Goal: Task Accomplishment & Management: Use online tool/utility

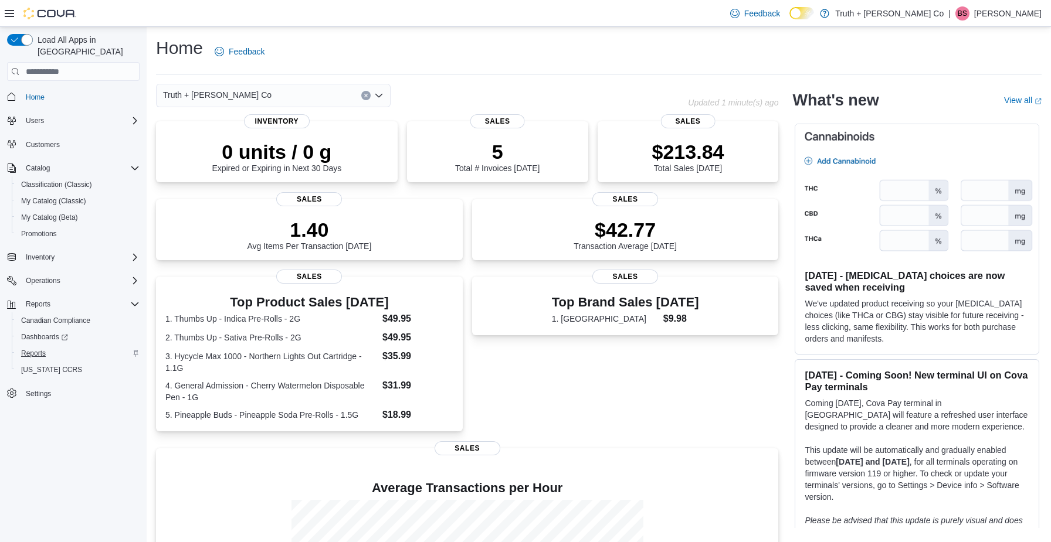
click at [30, 349] on span "Reports" at bounding box center [33, 353] width 25 height 9
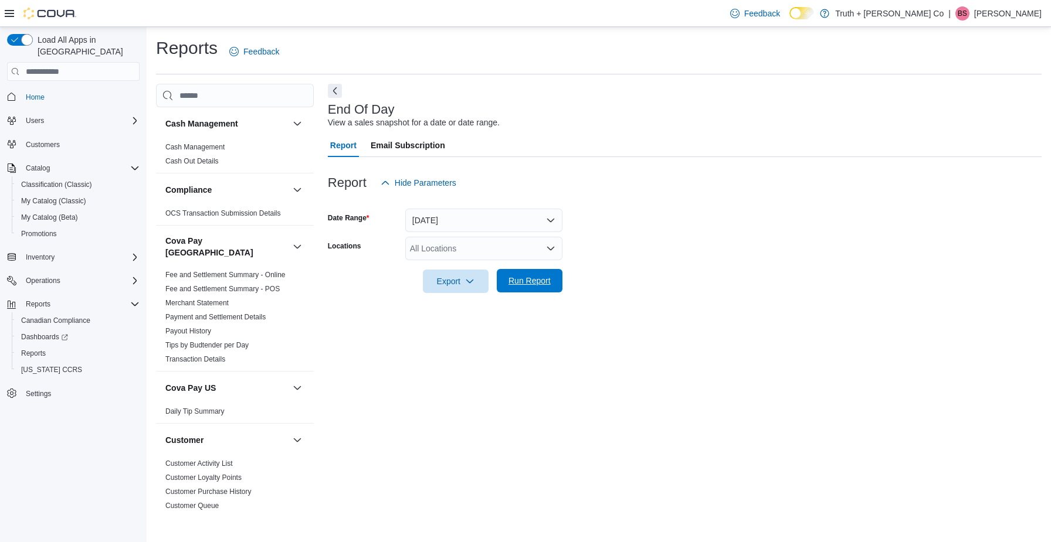
click at [517, 280] on span "Run Report" at bounding box center [529, 281] width 42 height 12
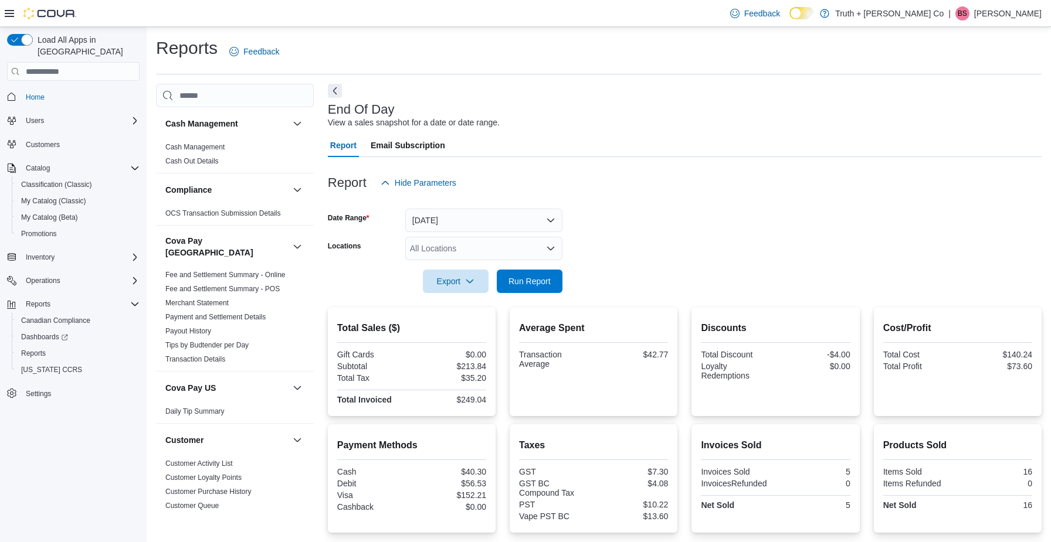
click at [548, 219] on button "[DATE]" at bounding box center [483, 220] width 157 height 23
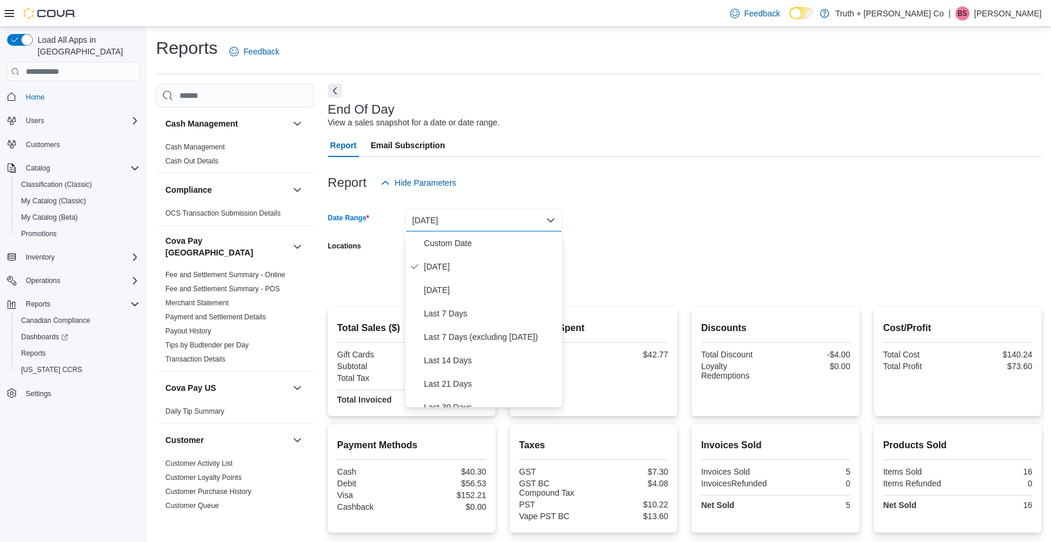
click at [650, 228] on form "Date Range [DATE] Locations All Locations Export Run Report" at bounding box center [685, 244] width 714 height 99
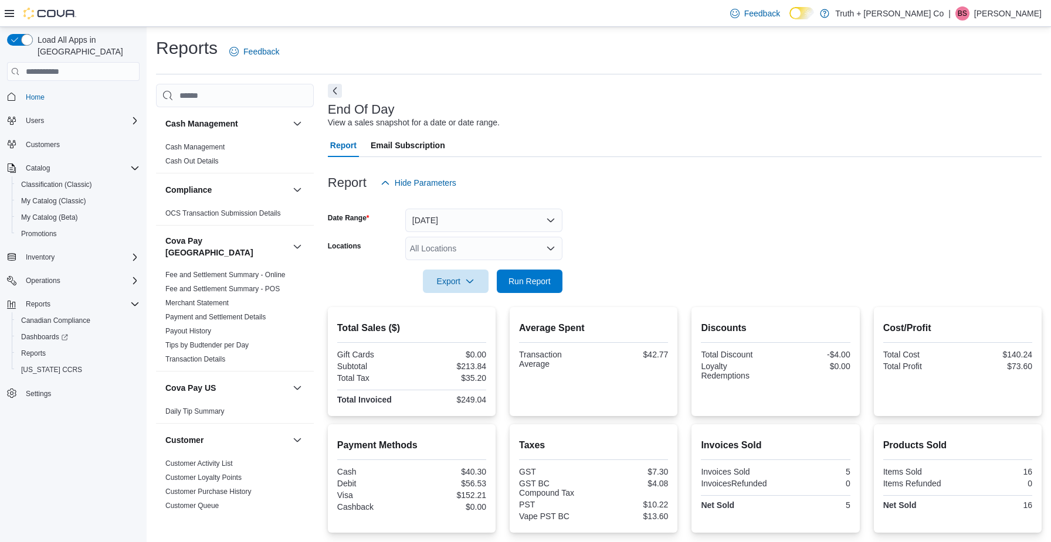
click at [552, 219] on button "[DATE]" at bounding box center [483, 220] width 157 height 23
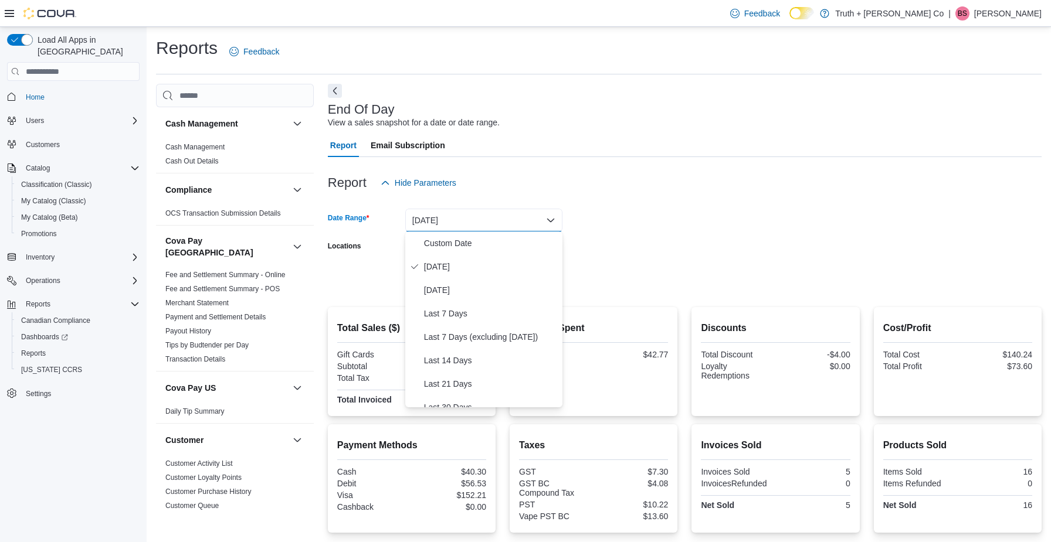
click at [552, 219] on button "[DATE]" at bounding box center [483, 220] width 157 height 23
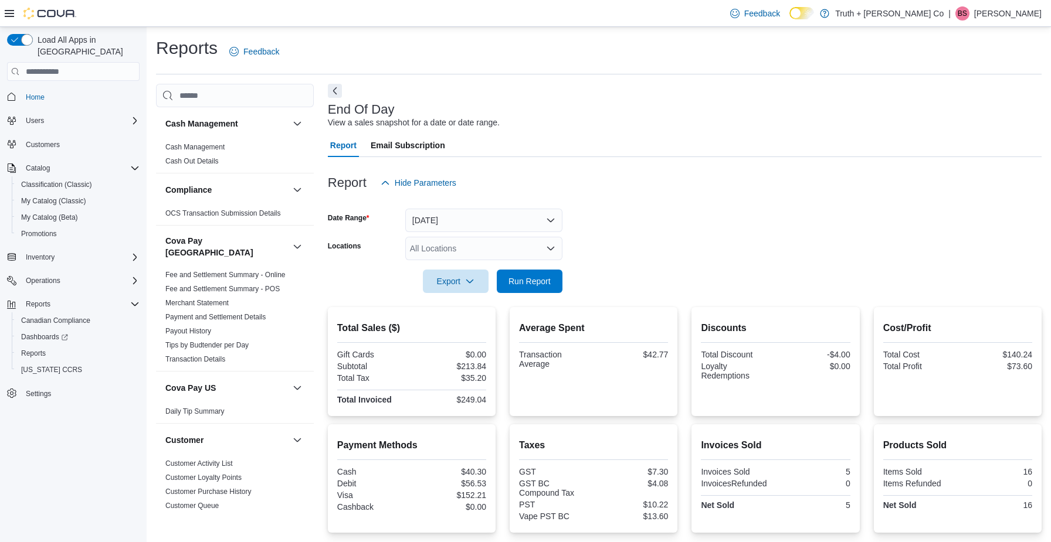
click at [548, 219] on button "[DATE]" at bounding box center [483, 220] width 157 height 23
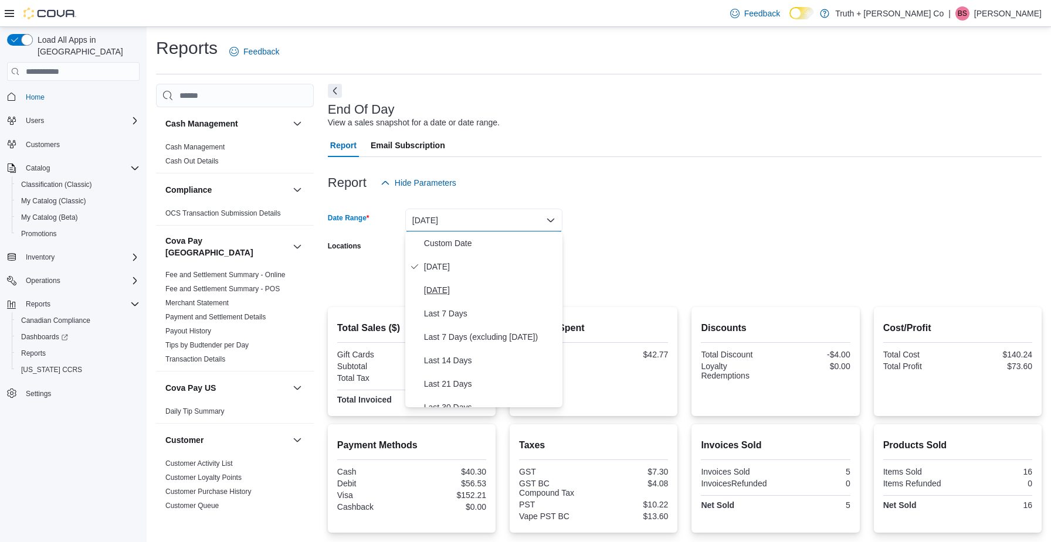
click at [460, 293] on span "[DATE]" at bounding box center [491, 290] width 134 height 14
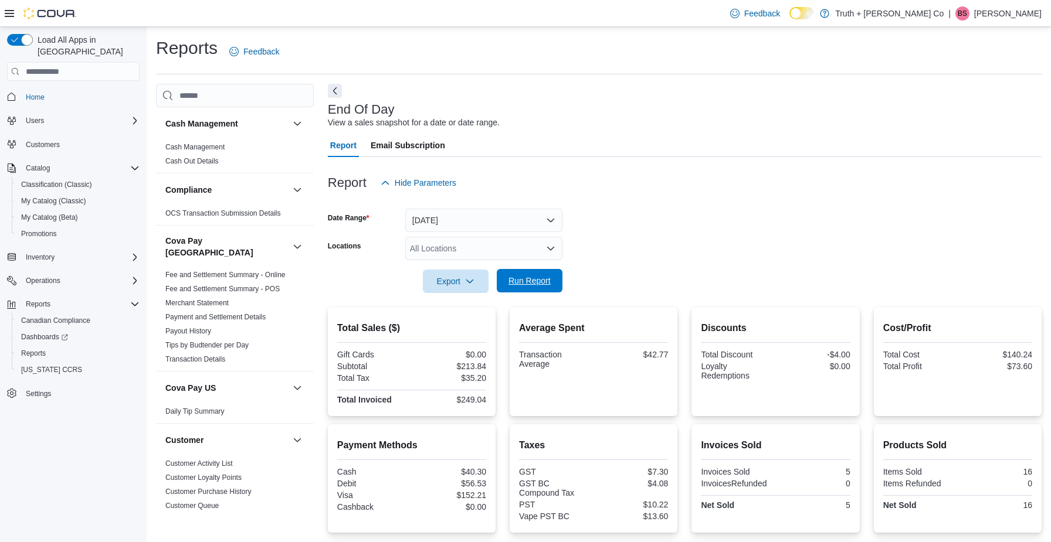
click at [521, 286] on span "Run Report" at bounding box center [529, 281] width 42 height 12
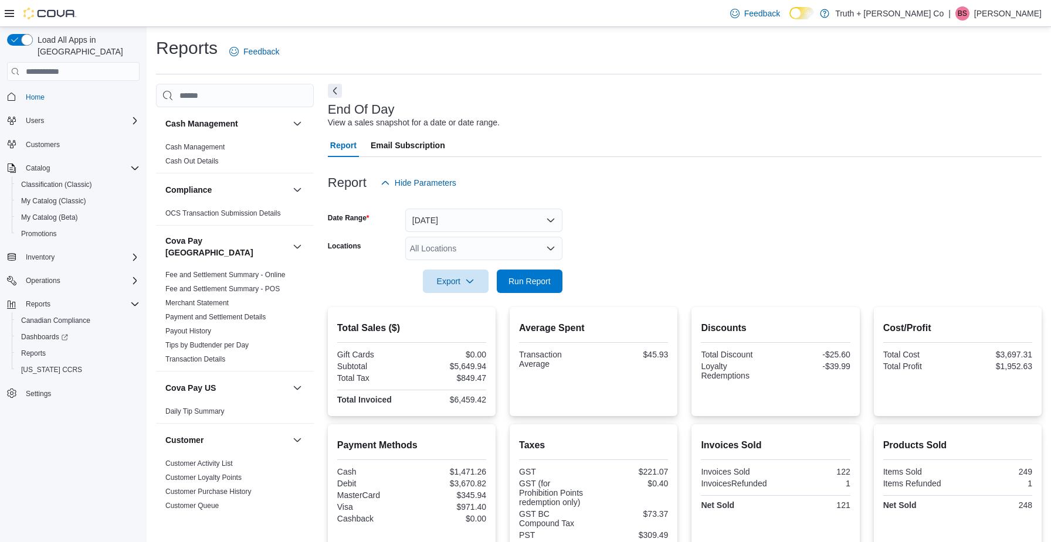
click at [552, 216] on button "[DATE]" at bounding box center [483, 220] width 157 height 23
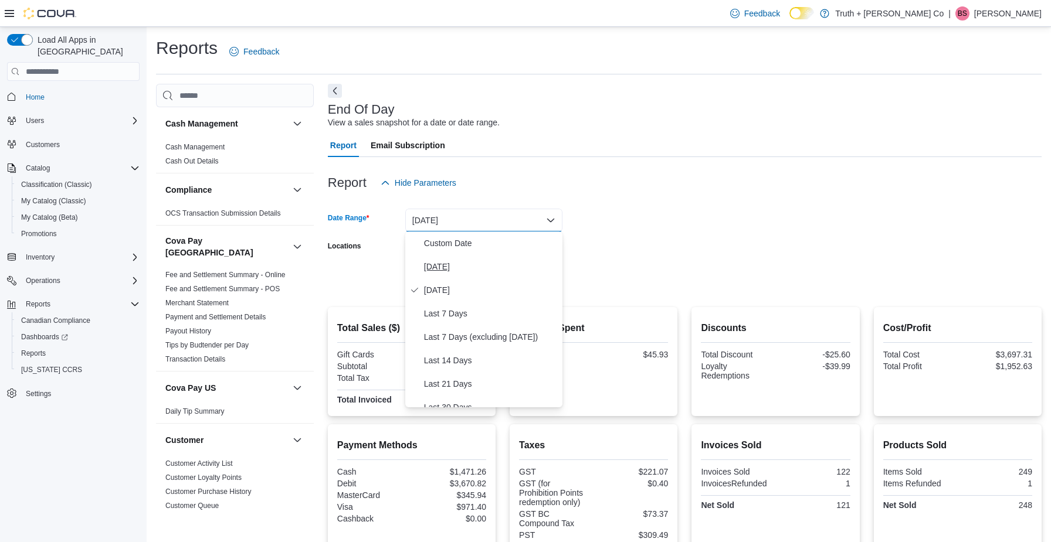
click at [437, 266] on span "[DATE]" at bounding box center [491, 267] width 134 height 14
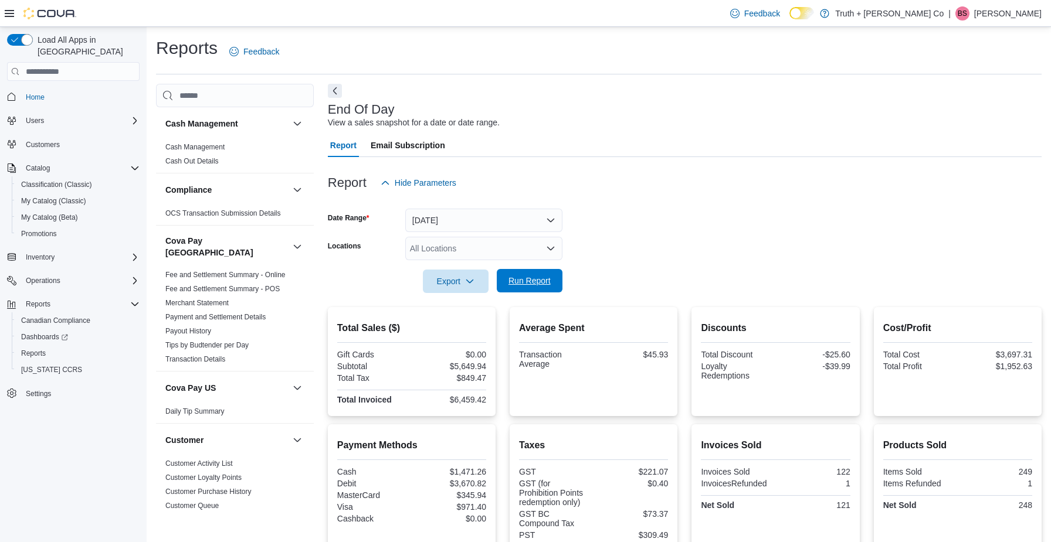
click at [532, 292] on span "Run Report" at bounding box center [530, 280] width 52 height 23
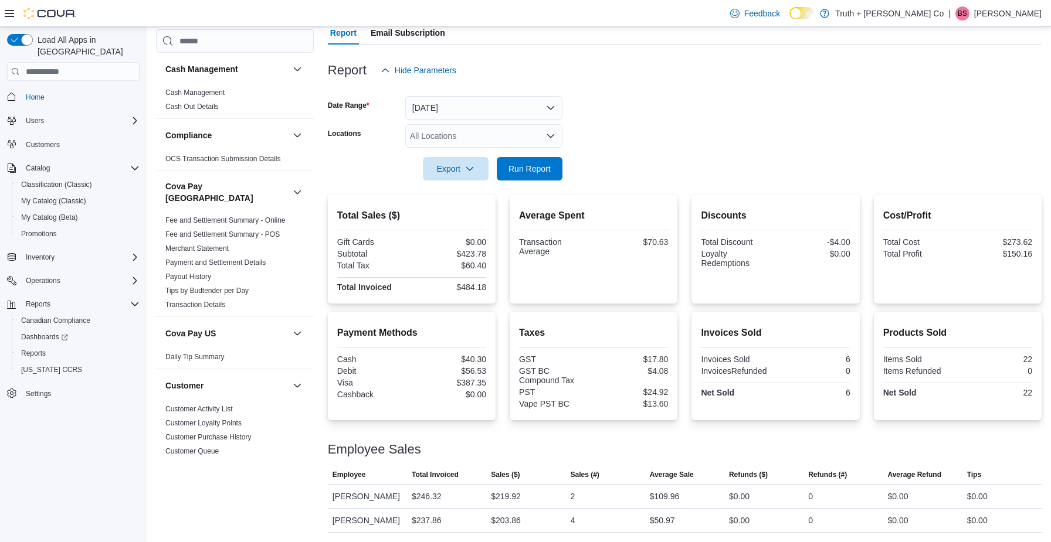
scroll to position [112, 0]
click at [545, 170] on span "Run Report" at bounding box center [529, 169] width 42 height 12
